Goal: Task Accomplishment & Management: Use online tool/utility

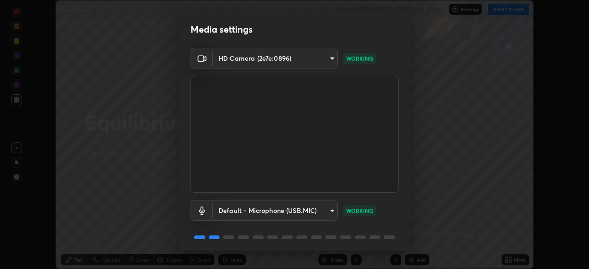
scroll to position [33, 0]
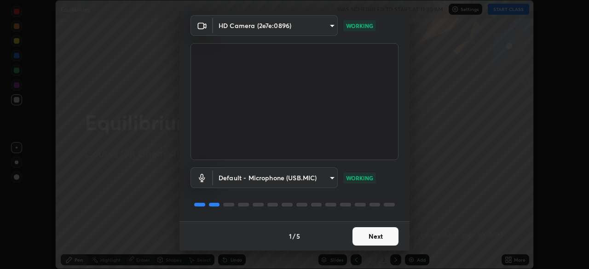
click at [381, 233] on button "Next" at bounding box center [375, 236] width 46 height 18
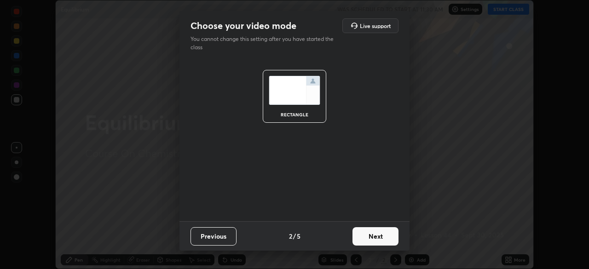
scroll to position [0, 0]
click at [383, 236] on button "Next" at bounding box center [375, 236] width 46 height 18
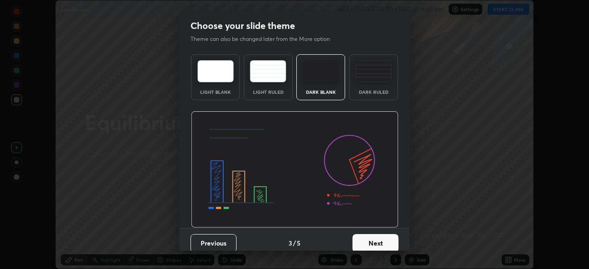
click at [383, 236] on button "Next" at bounding box center [375, 243] width 46 height 18
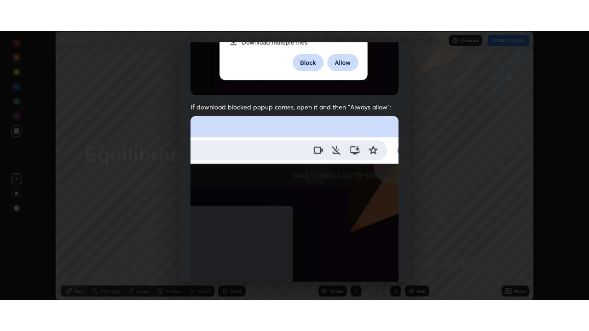
scroll to position [220, 0]
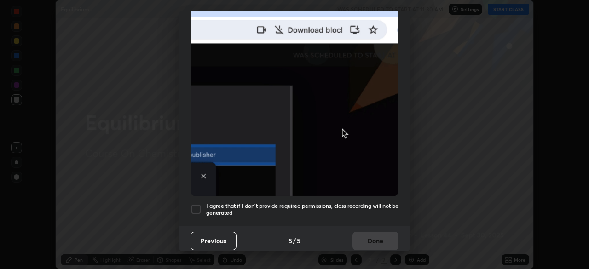
click at [194, 206] on div at bounding box center [195, 209] width 11 height 11
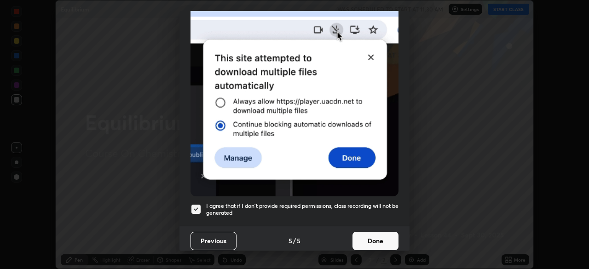
click at [386, 236] on button "Done" at bounding box center [375, 241] width 46 height 18
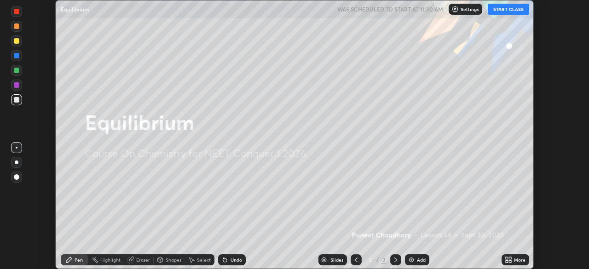
click at [510, 6] on button "START CLASS" at bounding box center [508, 9] width 41 height 11
click at [512, 259] on div "More" at bounding box center [515, 259] width 28 height 11
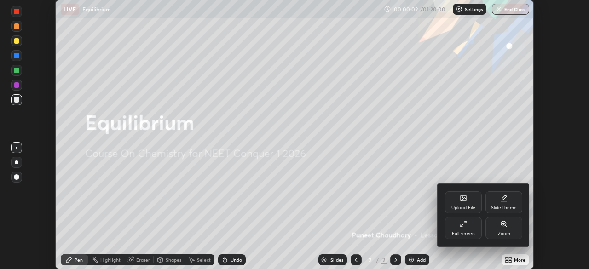
click at [470, 225] on div "Full screen" at bounding box center [463, 228] width 37 height 22
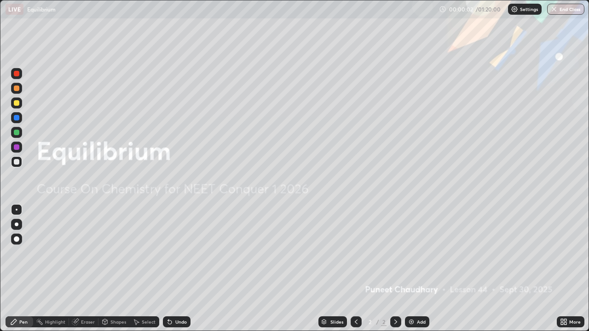
scroll to position [331, 589]
click at [421, 269] on div "Add" at bounding box center [421, 322] width 9 height 5
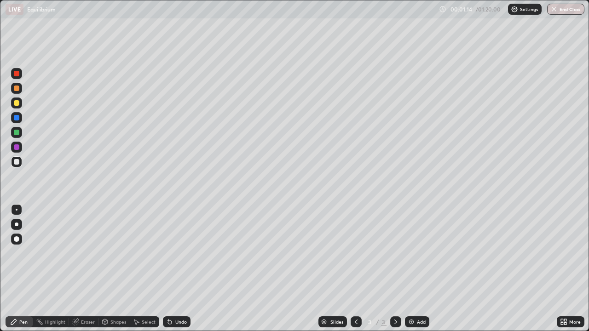
click at [17, 225] on div at bounding box center [17, 225] width 4 height 4
click at [178, 269] on div "Undo" at bounding box center [181, 322] width 12 height 5
click at [179, 269] on div "Undo" at bounding box center [181, 322] width 12 height 5
click at [180, 269] on div "Undo" at bounding box center [181, 322] width 12 height 5
click at [17, 103] on div at bounding box center [17, 103] width 6 height 6
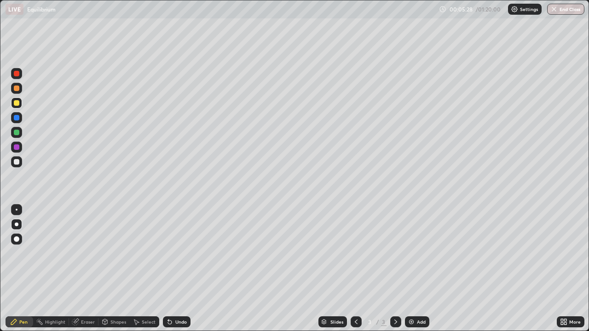
click at [18, 167] on div at bounding box center [16, 161] width 11 height 11
click at [17, 106] on div at bounding box center [16, 103] width 11 height 11
click at [418, 269] on div "Add" at bounding box center [421, 322] width 9 height 5
click at [89, 269] on div "Eraser" at bounding box center [88, 322] width 14 height 5
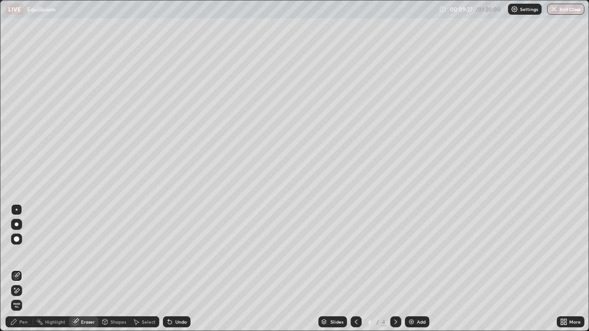
click at [22, 269] on div "Pen" at bounding box center [23, 322] width 8 height 5
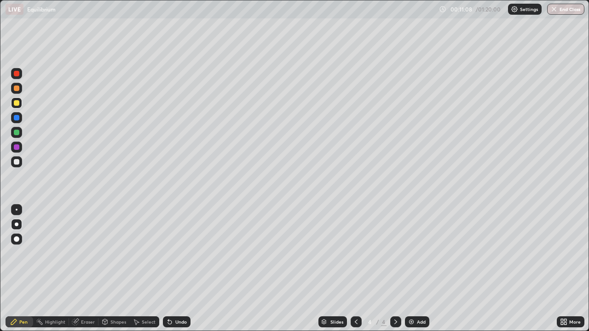
click at [17, 74] on div at bounding box center [17, 74] width 6 height 6
click at [90, 269] on div "Eraser" at bounding box center [88, 322] width 14 height 5
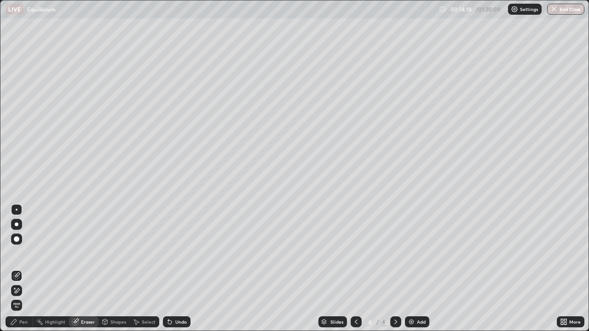
click at [24, 269] on div "Pen" at bounding box center [20, 322] width 28 height 11
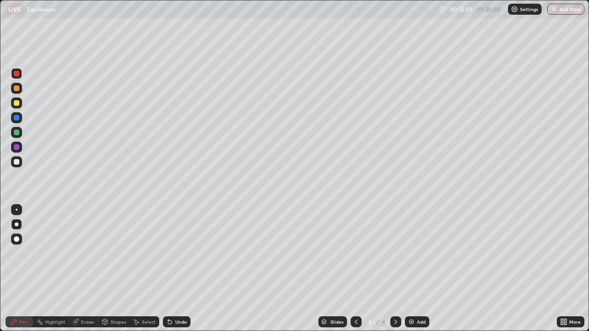
click at [419, 269] on div "Add" at bounding box center [421, 322] width 9 height 5
click at [16, 104] on div at bounding box center [17, 103] width 6 height 6
click at [17, 162] on div at bounding box center [17, 162] width 6 height 6
click at [420, 269] on div "Add" at bounding box center [421, 322] width 9 height 5
click at [17, 104] on div at bounding box center [17, 103] width 6 height 6
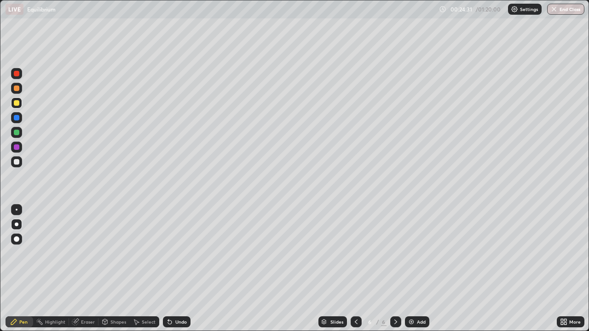
click at [84, 269] on div "Eraser" at bounding box center [88, 322] width 14 height 5
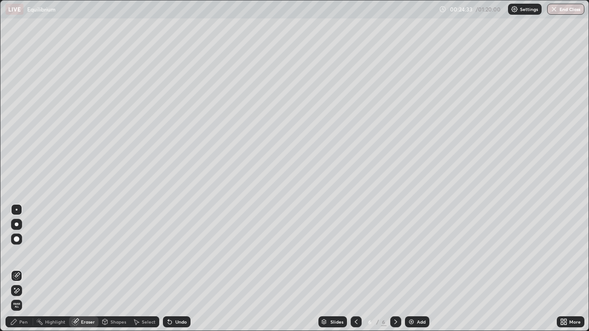
click at [23, 269] on div "Pen" at bounding box center [23, 322] width 8 height 5
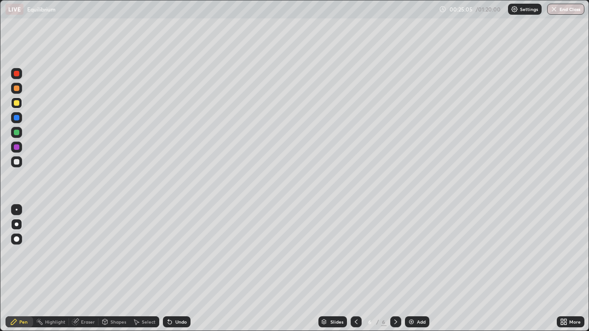
click at [85, 269] on div "Eraser" at bounding box center [88, 322] width 14 height 5
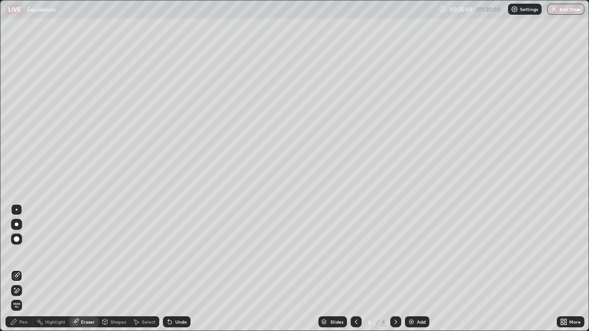
click at [26, 269] on div "Pen" at bounding box center [23, 322] width 8 height 5
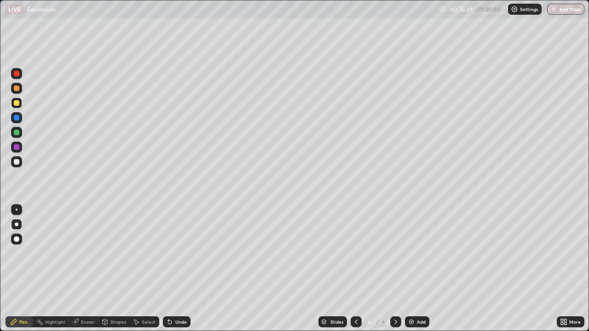
click at [85, 269] on div "Eraser" at bounding box center [88, 322] width 14 height 5
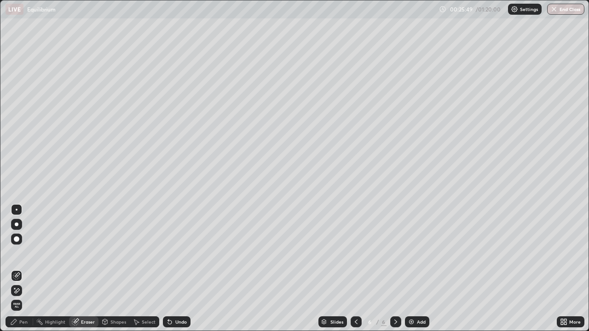
click at [24, 269] on div "Pen" at bounding box center [23, 322] width 8 height 5
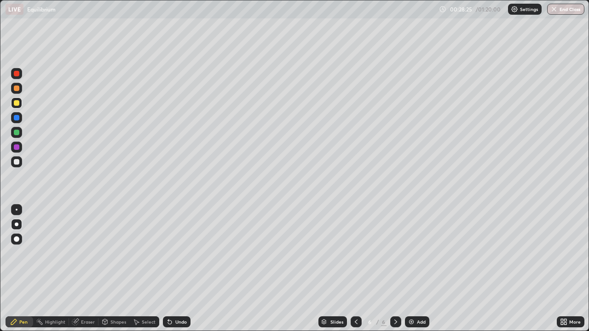
click at [183, 269] on div "Undo" at bounding box center [181, 322] width 12 height 5
click at [181, 269] on div "Undo" at bounding box center [181, 322] width 12 height 5
click at [91, 269] on div "Eraser" at bounding box center [88, 322] width 14 height 5
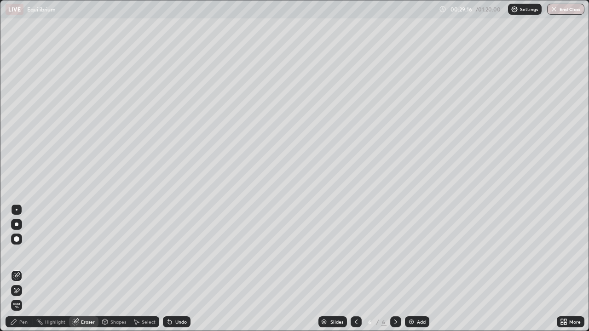
click at [24, 269] on div "Pen" at bounding box center [23, 322] width 8 height 5
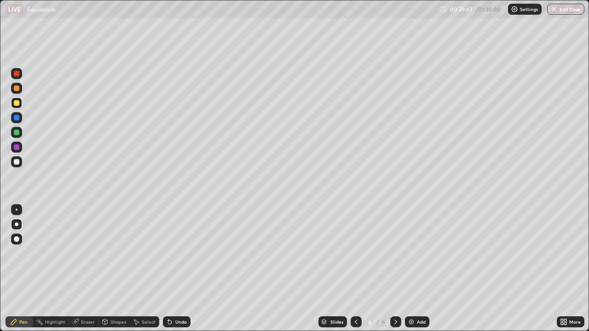
click at [92, 269] on div "Eraser" at bounding box center [88, 322] width 14 height 5
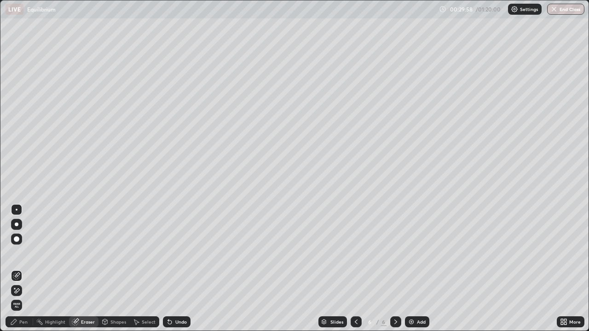
click at [23, 269] on div "Pen" at bounding box center [23, 322] width 8 height 5
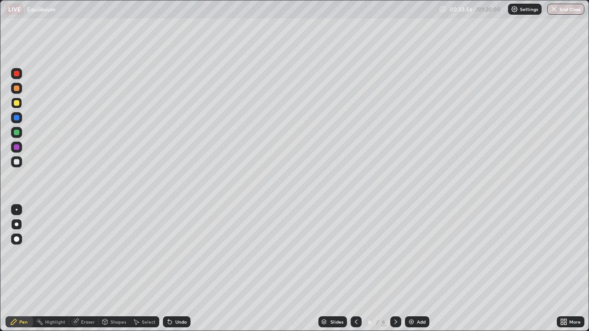
click at [420, 269] on div "Add" at bounding box center [421, 322] width 9 height 5
click at [358, 269] on icon at bounding box center [355, 321] width 7 height 7
click at [395, 269] on icon at bounding box center [395, 321] width 7 height 7
click at [16, 161] on div at bounding box center [17, 162] width 6 height 6
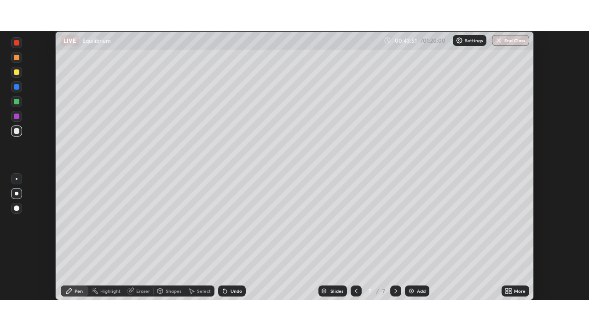
scroll to position [269, 589]
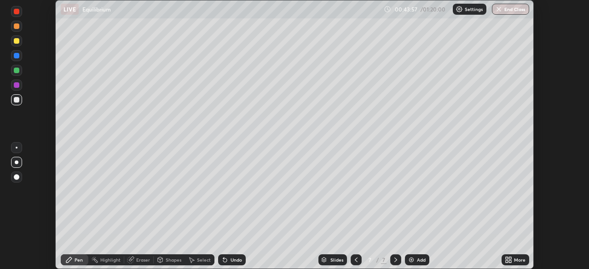
click at [514, 259] on div "More" at bounding box center [520, 260] width 12 height 5
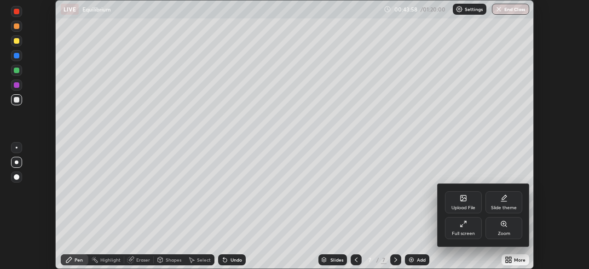
click at [471, 228] on div "Full screen" at bounding box center [463, 228] width 37 height 22
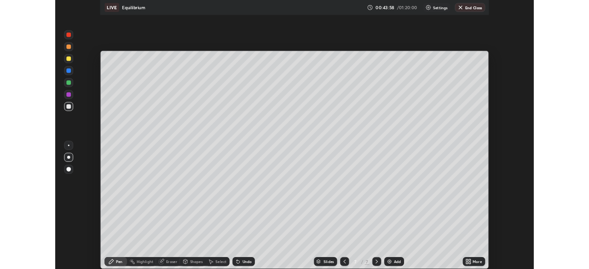
scroll to position [331, 589]
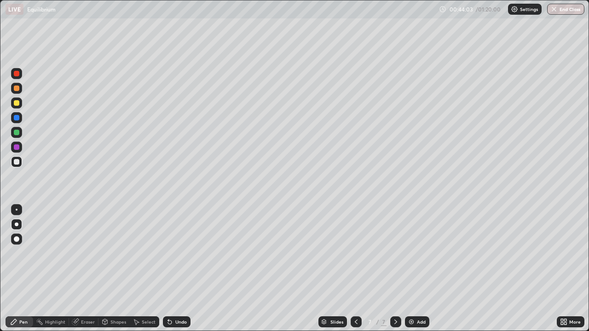
click at [20, 102] on div at bounding box center [16, 103] width 11 height 11
click at [17, 162] on div at bounding box center [17, 162] width 6 height 6
click at [85, 269] on div "Eraser" at bounding box center [88, 322] width 14 height 5
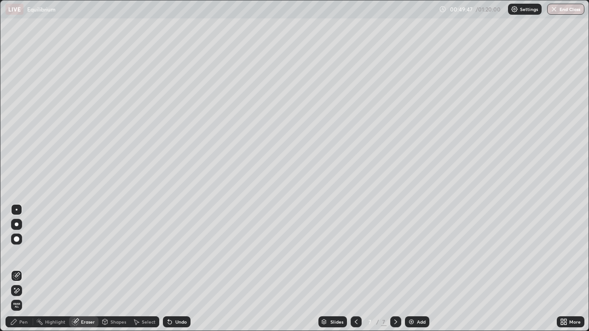
click at [31, 269] on div "Pen" at bounding box center [20, 322] width 28 height 11
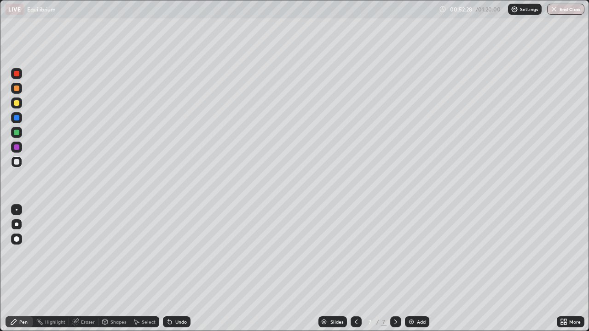
click at [418, 269] on div "Add" at bounding box center [421, 322] width 9 height 5
click at [17, 104] on div at bounding box center [17, 103] width 6 height 6
click at [414, 269] on div "Add" at bounding box center [417, 322] width 24 height 11
click at [88, 269] on div "Eraser" at bounding box center [88, 322] width 14 height 5
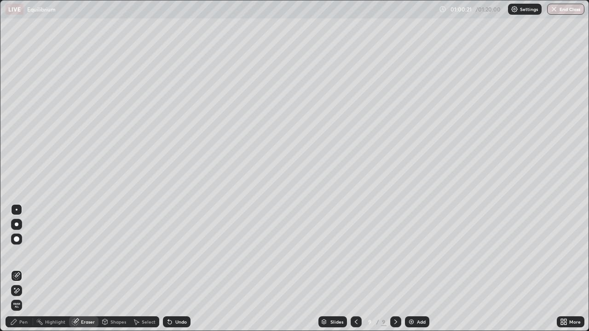
click at [23, 269] on div "Pen" at bounding box center [23, 322] width 8 height 5
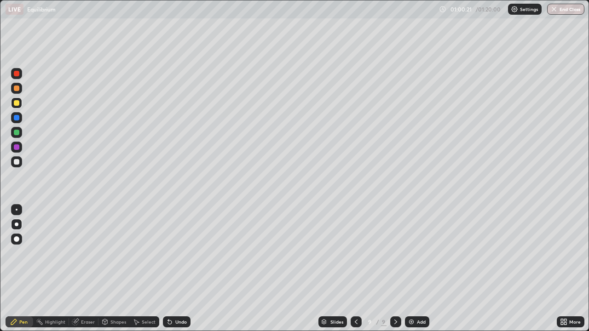
click at [18, 162] on div at bounding box center [17, 162] width 6 height 6
click at [85, 269] on div "Eraser" at bounding box center [88, 322] width 14 height 5
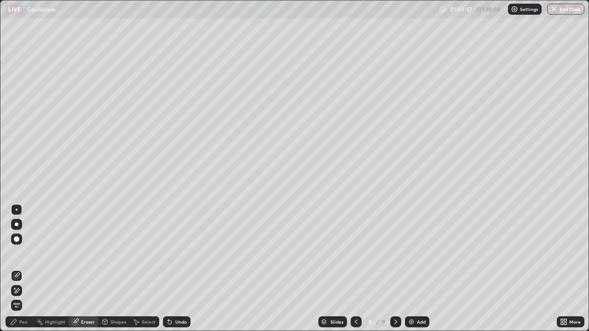
click at [17, 269] on icon at bounding box center [13, 321] width 7 height 7
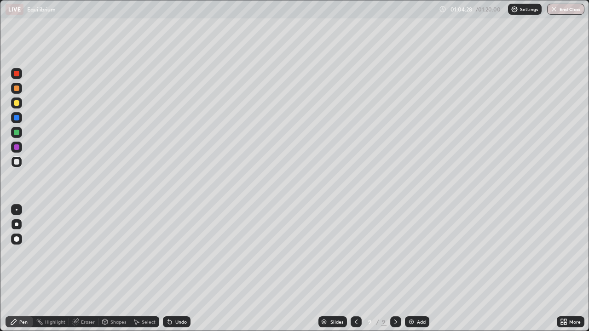
click at [84, 269] on div "Eraser" at bounding box center [88, 322] width 14 height 5
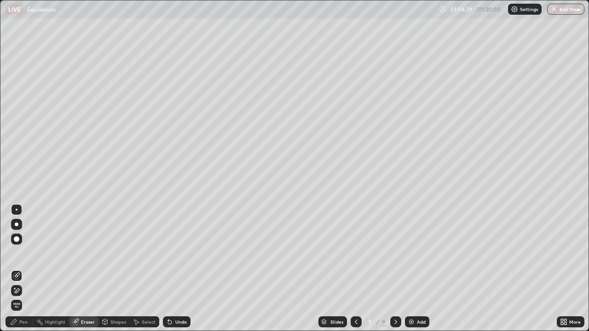
click at [20, 269] on div "Pen" at bounding box center [23, 322] width 8 height 5
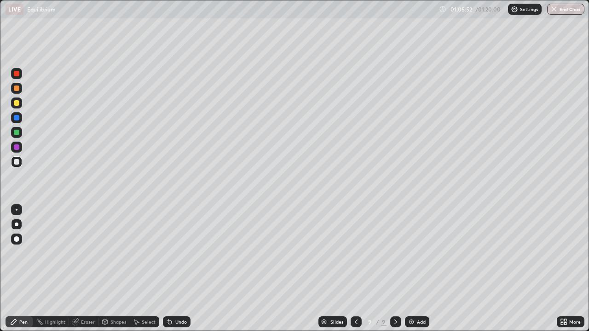
click at [417, 269] on div "Add" at bounding box center [421, 322] width 9 height 5
click at [12, 102] on div at bounding box center [16, 103] width 11 height 11
click at [418, 269] on div "Add" at bounding box center [421, 322] width 9 height 5
click at [14, 162] on div at bounding box center [17, 162] width 6 height 6
click at [88, 269] on div "Eraser" at bounding box center [88, 322] width 14 height 5
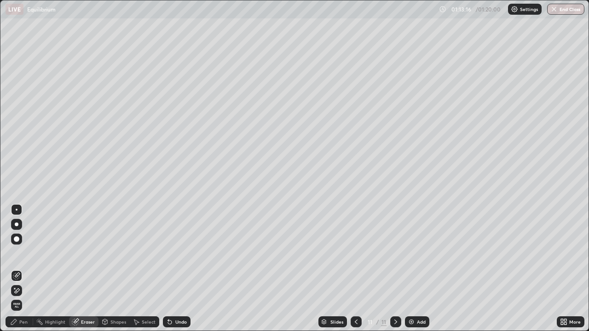
click at [19, 269] on div "Pen" at bounding box center [23, 322] width 8 height 5
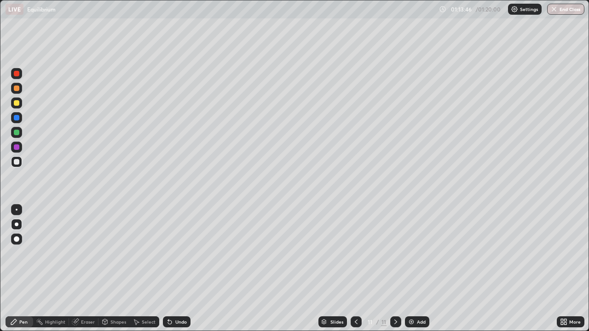
click at [15, 102] on div at bounding box center [17, 103] width 6 height 6
click at [87, 269] on div "Eraser" at bounding box center [88, 322] width 14 height 5
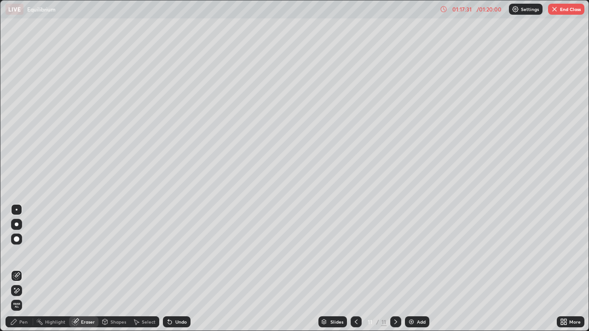
click at [26, 269] on div "Pen" at bounding box center [23, 322] width 8 height 5
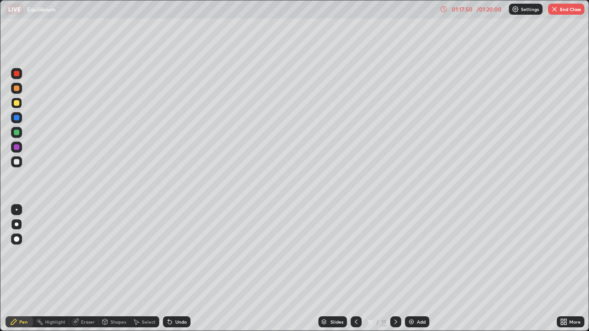
click at [461, 11] on div "01:17:50" at bounding box center [462, 9] width 26 height 6
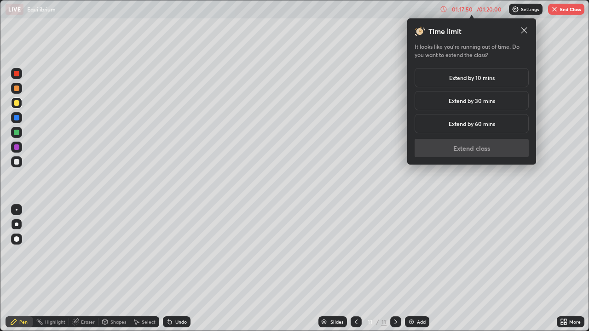
click at [464, 77] on h5 "Extend by 10 mins" at bounding box center [472, 78] width 46 height 8
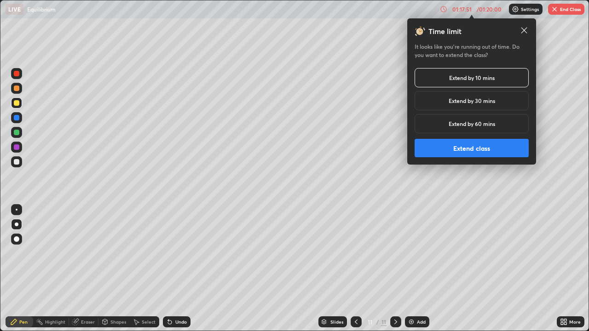
click at [461, 146] on button "Extend class" at bounding box center [472, 148] width 114 height 18
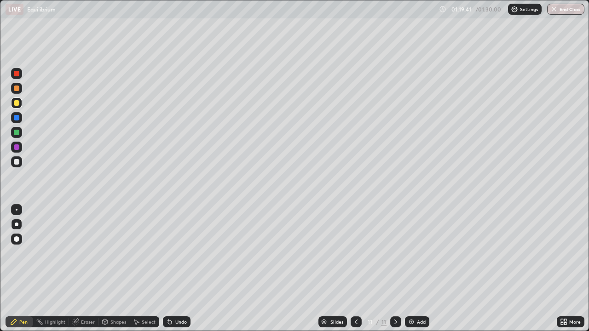
click at [417, 269] on div "Add" at bounding box center [421, 322] width 9 height 5
click at [569, 6] on button "End Class" at bounding box center [565, 9] width 37 height 11
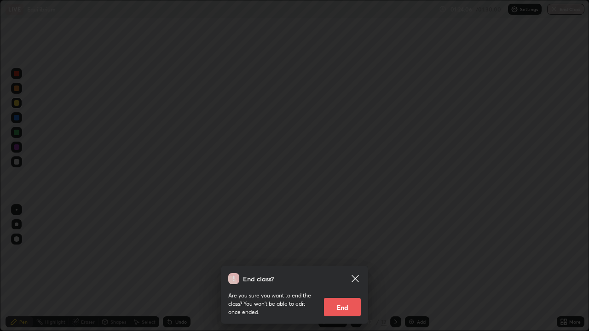
click at [339, 269] on button "End" at bounding box center [342, 307] width 37 height 18
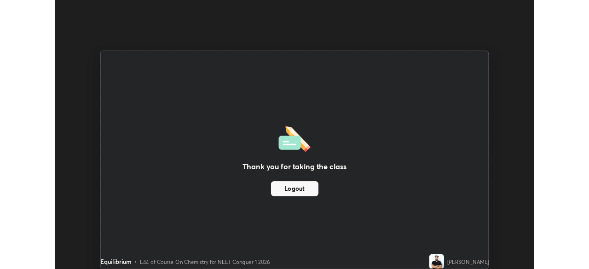
scroll to position [45739, 45419]
